Goal: Information Seeking & Learning: Find specific fact

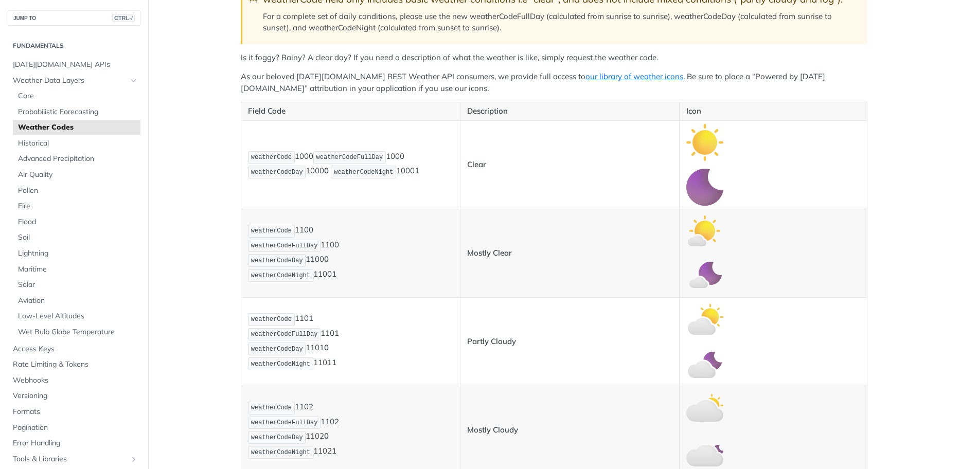
scroll to position [103, 0]
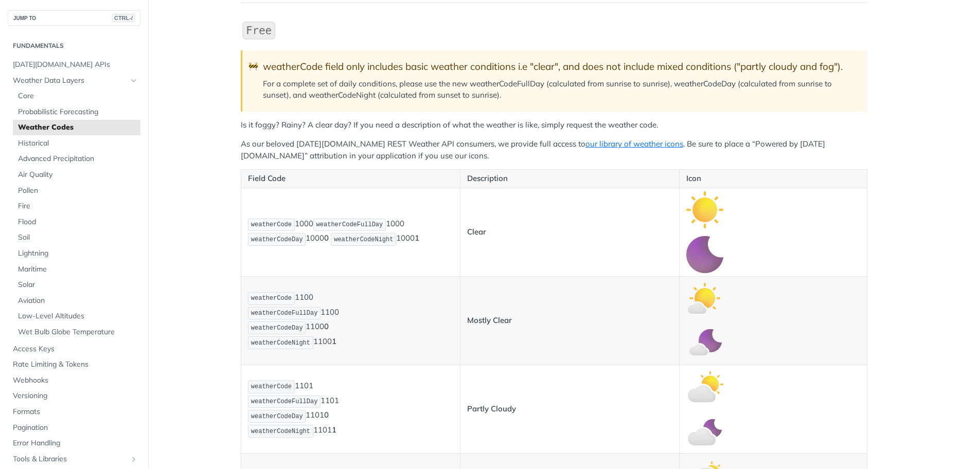
drag, startPoint x: 295, startPoint y: 225, endPoint x: 307, endPoint y: 225, distance: 12.4
click at [307, 225] on p "weatherCode 1000 weatherCodeFullDay 1000 weatherCodeDay 1000 0 weatherCodeNight…" at bounding box center [350, 233] width 205 height 30
drag, startPoint x: 301, startPoint y: 240, endPoint x: 318, endPoint y: 239, distance: 17.5
click at [318, 239] on p "weatherCode 1000 weatherCodeFullDay 1000 weatherCodeDay 1000 0 weatherCodeNight…" at bounding box center [350, 233] width 205 height 30
click at [324, 238] on strong "0" at bounding box center [326, 239] width 5 height 10
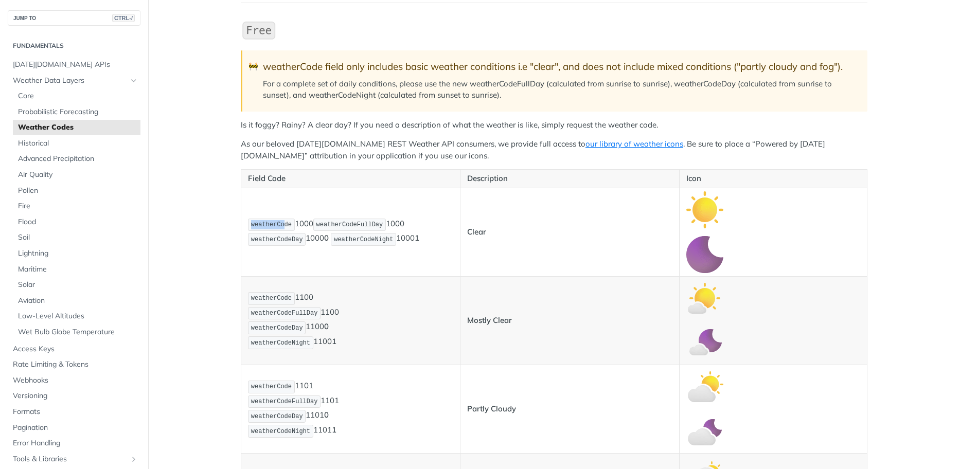
drag, startPoint x: 254, startPoint y: 225, endPoint x: 277, endPoint y: 225, distance: 23.7
click at [277, 225] on code "weatherCode" at bounding box center [271, 225] width 47 height 13
click at [314, 241] on p "weatherCode 1000 weatherCodeFullDay 1000 weatherCodeDay 1000 0 weatherCodeNight…" at bounding box center [350, 233] width 205 height 30
drag, startPoint x: 257, startPoint y: 239, endPoint x: 362, endPoint y: 242, distance: 105.0
click at [362, 242] on p "weatherCode 1000 weatherCodeFullDay 1000 weatherCodeDay 1000 0 weatherCodeNight…" at bounding box center [350, 233] width 205 height 30
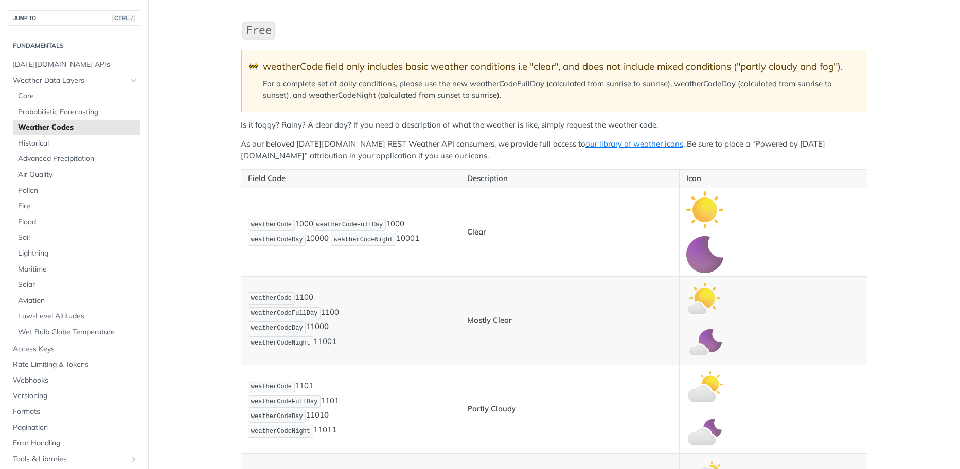
click at [251, 228] on span "weatherCode" at bounding box center [271, 224] width 41 height 7
drag, startPoint x: 318, startPoint y: 226, endPoint x: 368, endPoint y: 224, distance: 51.0
click at [368, 224] on span "weatherCodeFullDay" at bounding box center [349, 224] width 67 height 7
click at [416, 243] on p "weatherCode 1000 weatherCodeFullDay 1000 weatherCodeDay 1000 0 weatherCodeNight…" at bounding box center [350, 233] width 205 height 30
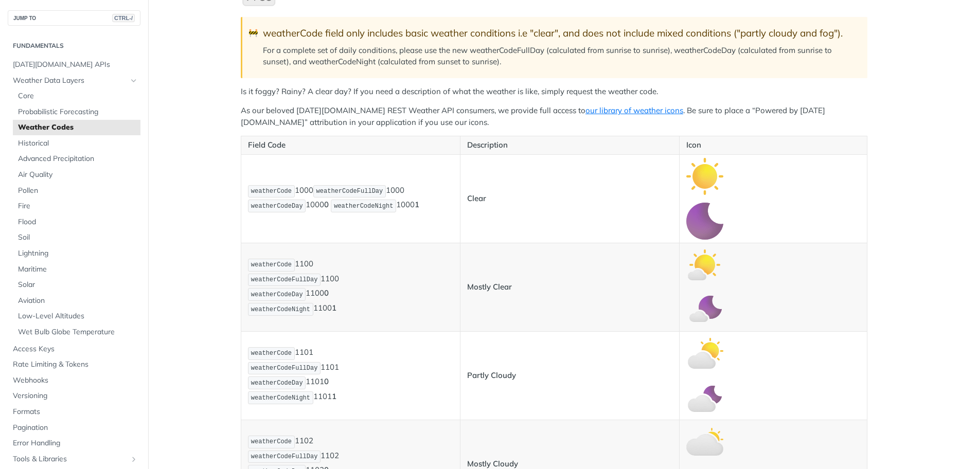
scroll to position [154, 0]
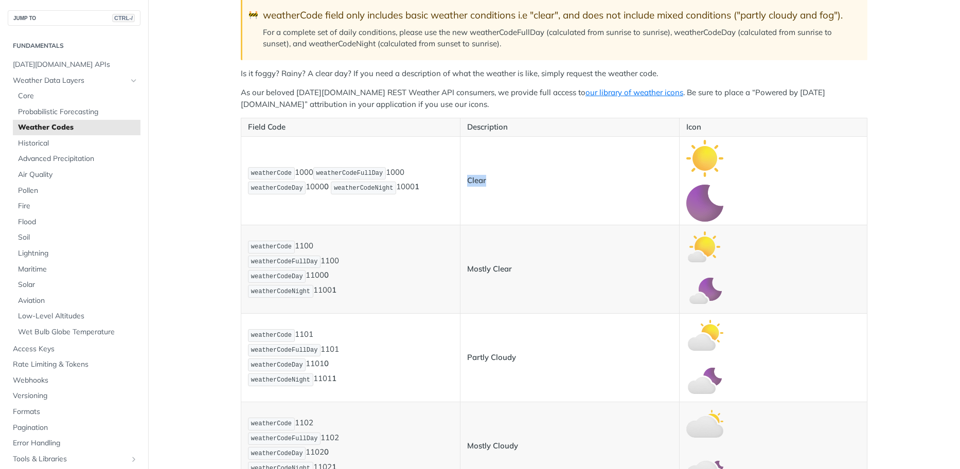
drag, startPoint x: 461, startPoint y: 184, endPoint x: 484, endPoint y: 182, distance: 23.3
click at [484, 182] on td "Clear" at bounding box center [569, 180] width 219 height 89
click at [513, 186] on p "Clear" at bounding box center [569, 181] width 205 height 12
click at [625, 267] on p "Mostly Clear" at bounding box center [569, 269] width 205 height 12
drag, startPoint x: 463, startPoint y: 180, endPoint x: 484, endPoint y: 180, distance: 21.1
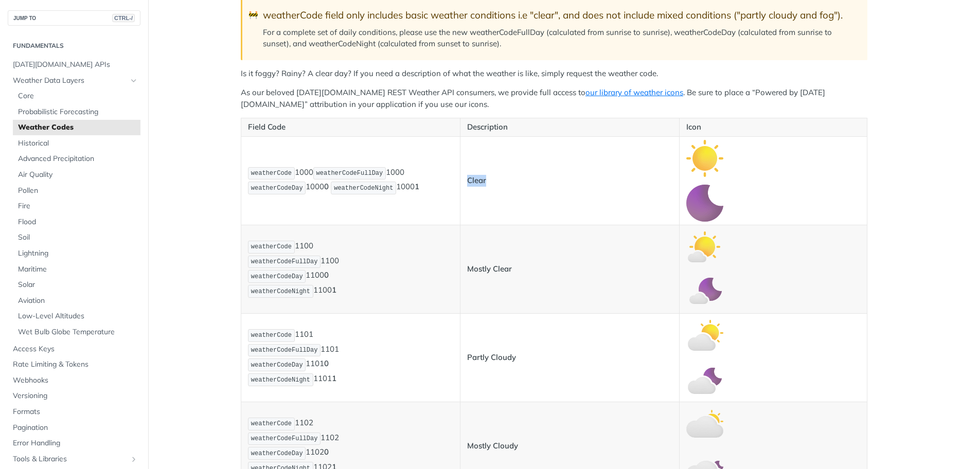
click at [484, 180] on td "Clear" at bounding box center [569, 180] width 219 height 89
drag, startPoint x: 478, startPoint y: 270, endPoint x: 509, endPoint y: 270, distance: 31.9
click at [509, 270] on td "Mostly Clear" at bounding box center [569, 269] width 219 height 89
drag, startPoint x: 496, startPoint y: 178, endPoint x: 482, endPoint y: 180, distance: 14.0
click at [496, 178] on p "Clear" at bounding box center [569, 181] width 205 height 12
